Goal: Book appointment/travel/reservation

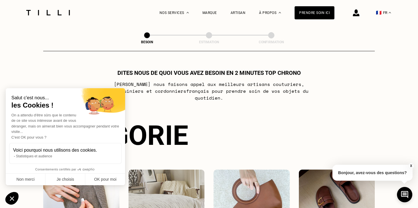
select select "FR"
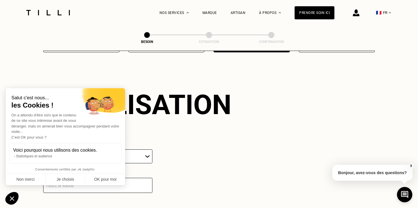
scroll to position [494, 0]
click at [100, 182] on button "OK pour moi" at bounding box center [105, 180] width 40 height 12
checkbox input "true"
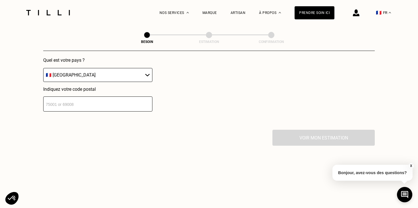
scroll to position [541, 0]
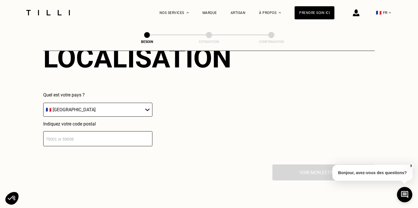
click at [120, 134] on input "number" at bounding box center [97, 138] width 109 height 15
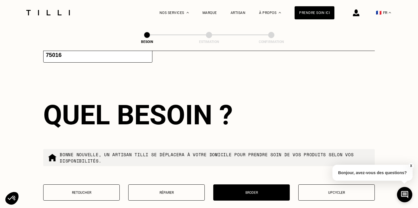
scroll to position [637, 0]
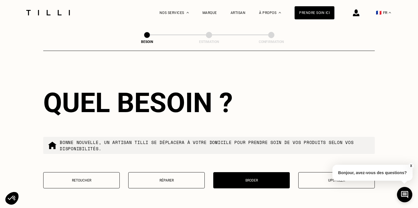
type input "75016"
click at [242, 181] on button "Broder" at bounding box center [252, 180] width 77 height 16
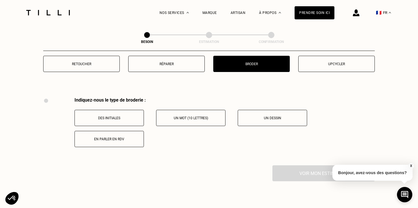
scroll to position [782, 0]
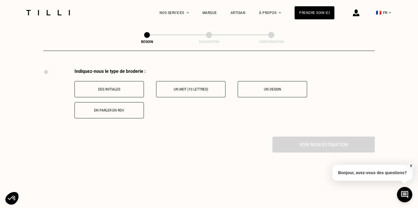
click at [176, 91] on button "Un mot (10 lettres)" at bounding box center [190, 89] width 69 height 16
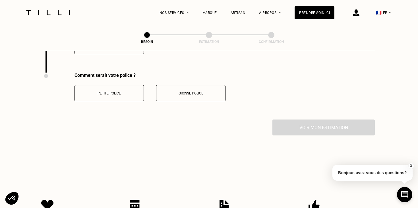
scroll to position [846, 0]
click at [115, 91] on p "Petite police" at bounding box center [109, 93] width 63 height 4
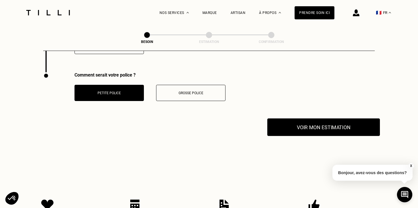
click at [323, 122] on button "Voir mon estimation" at bounding box center [324, 127] width 113 height 18
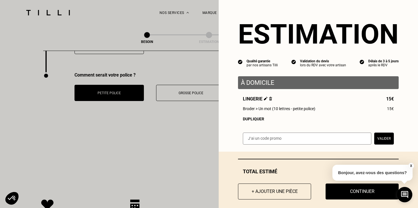
click at [301, 140] on input "text" at bounding box center [307, 139] width 129 height 12
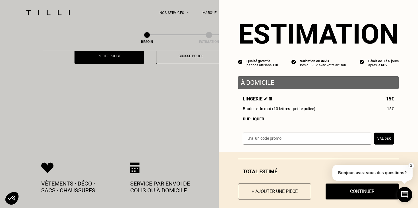
scroll to position [0, 0]
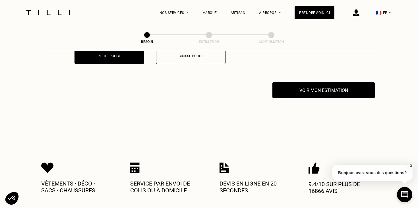
click at [413, 165] on button "X" at bounding box center [412, 166] width 6 height 6
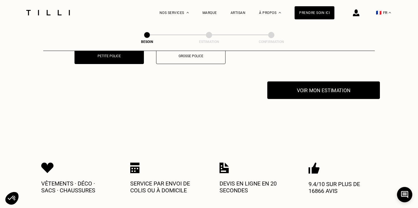
click at [326, 85] on button "Voir mon estimation" at bounding box center [324, 90] width 113 height 18
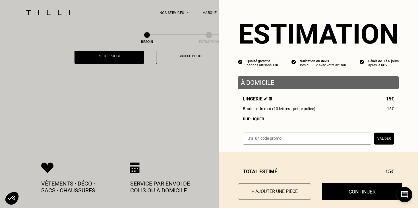
click at [362, 188] on button "Continuer" at bounding box center [362, 192] width 81 height 18
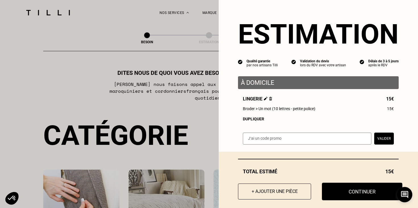
select select "FR"
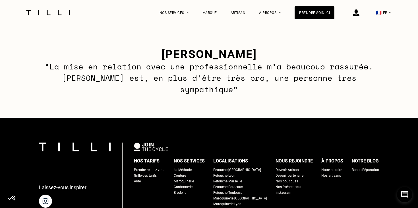
scroll to position [841, 0]
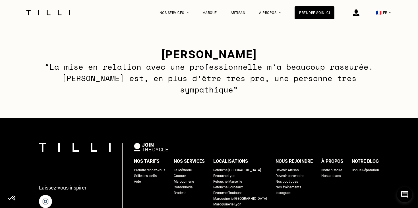
select select "FR"
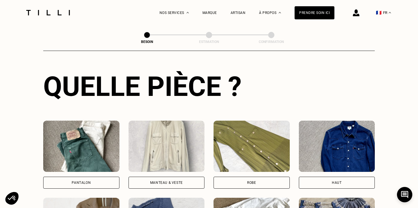
scroll to position [194, 0]
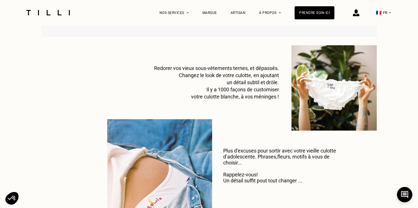
scroll to position [382, 0]
